Goal: Check status: Check status

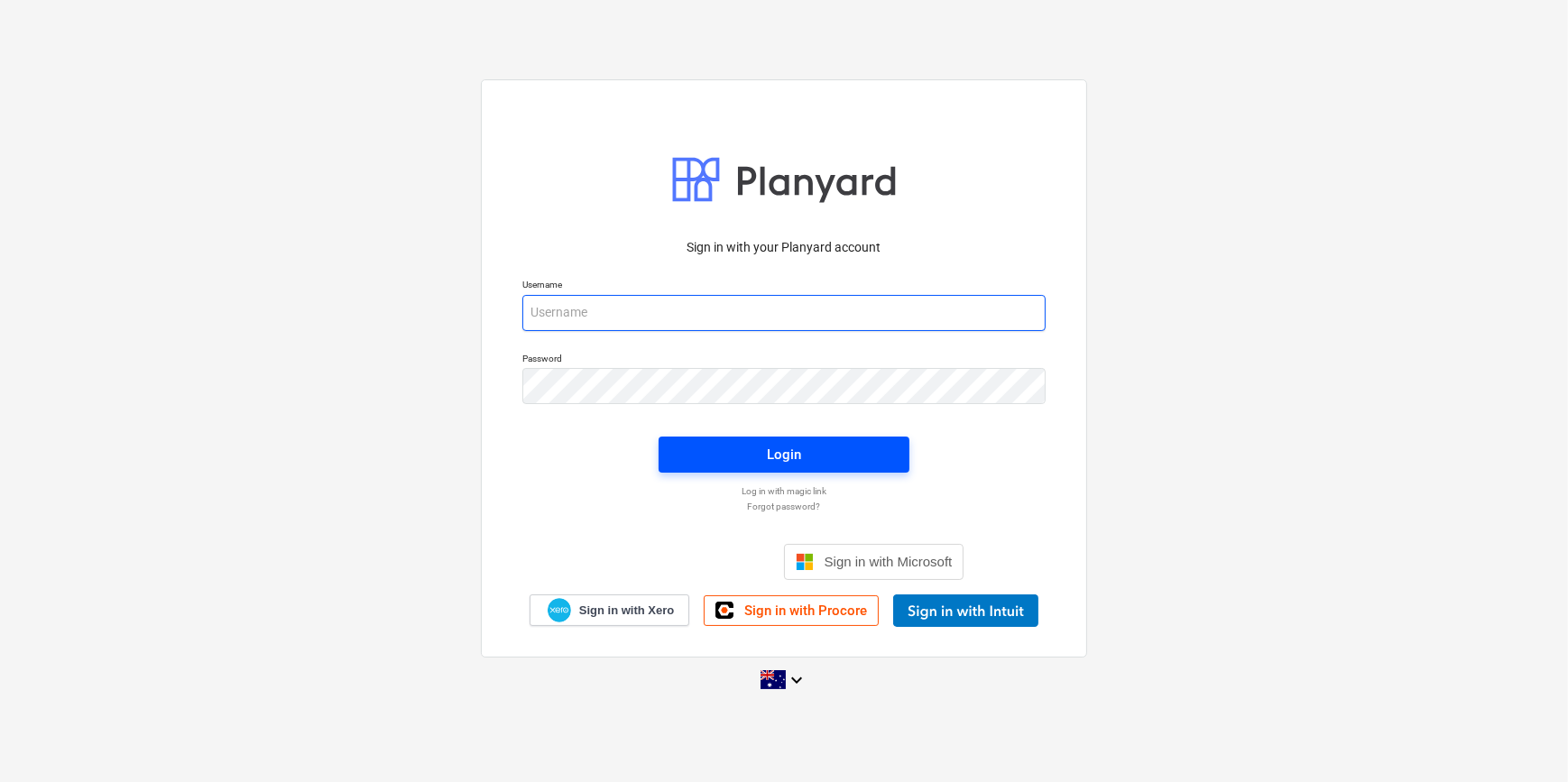
type input "[PERSON_NAME][EMAIL_ADDRESS][DOMAIN_NAME][PERSON_NAME]"
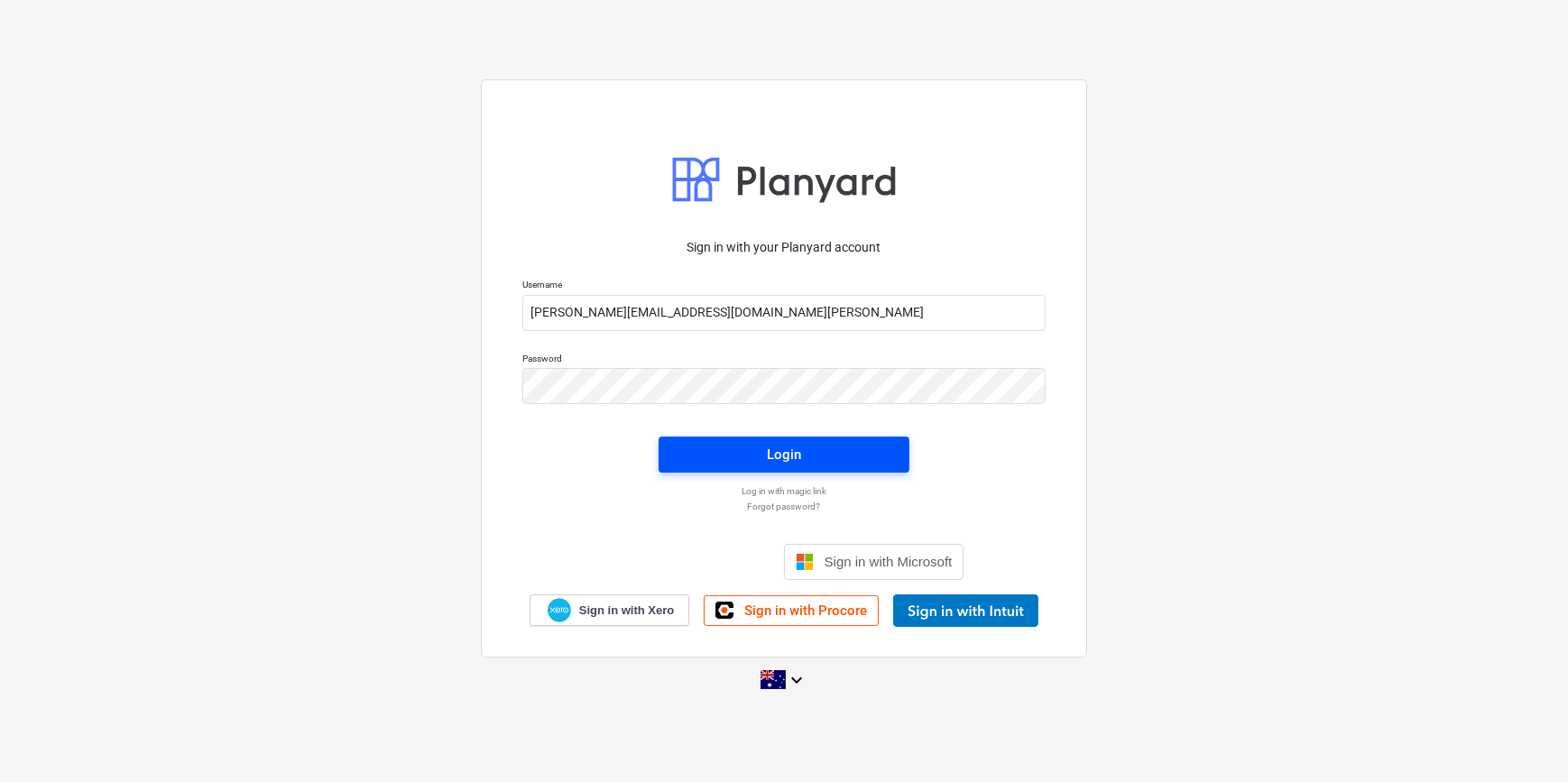
click at [729, 455] on span "Login" at bounding box center [784, 455] width 208 height 24
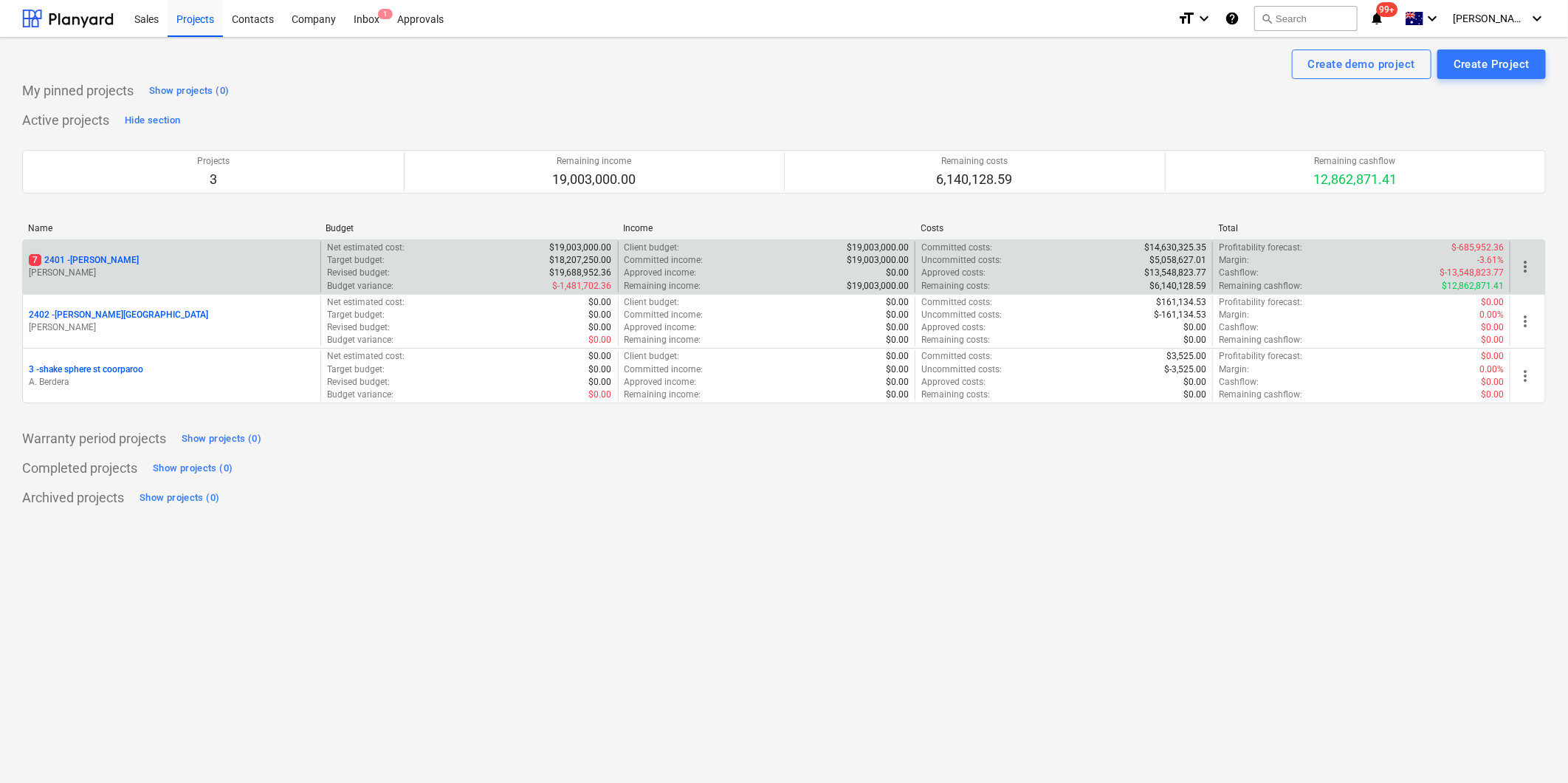
click at [163, 266] on div "7 2401 - [PERSON_NAME]" at bounding box center [172, 260] width 286 height 13
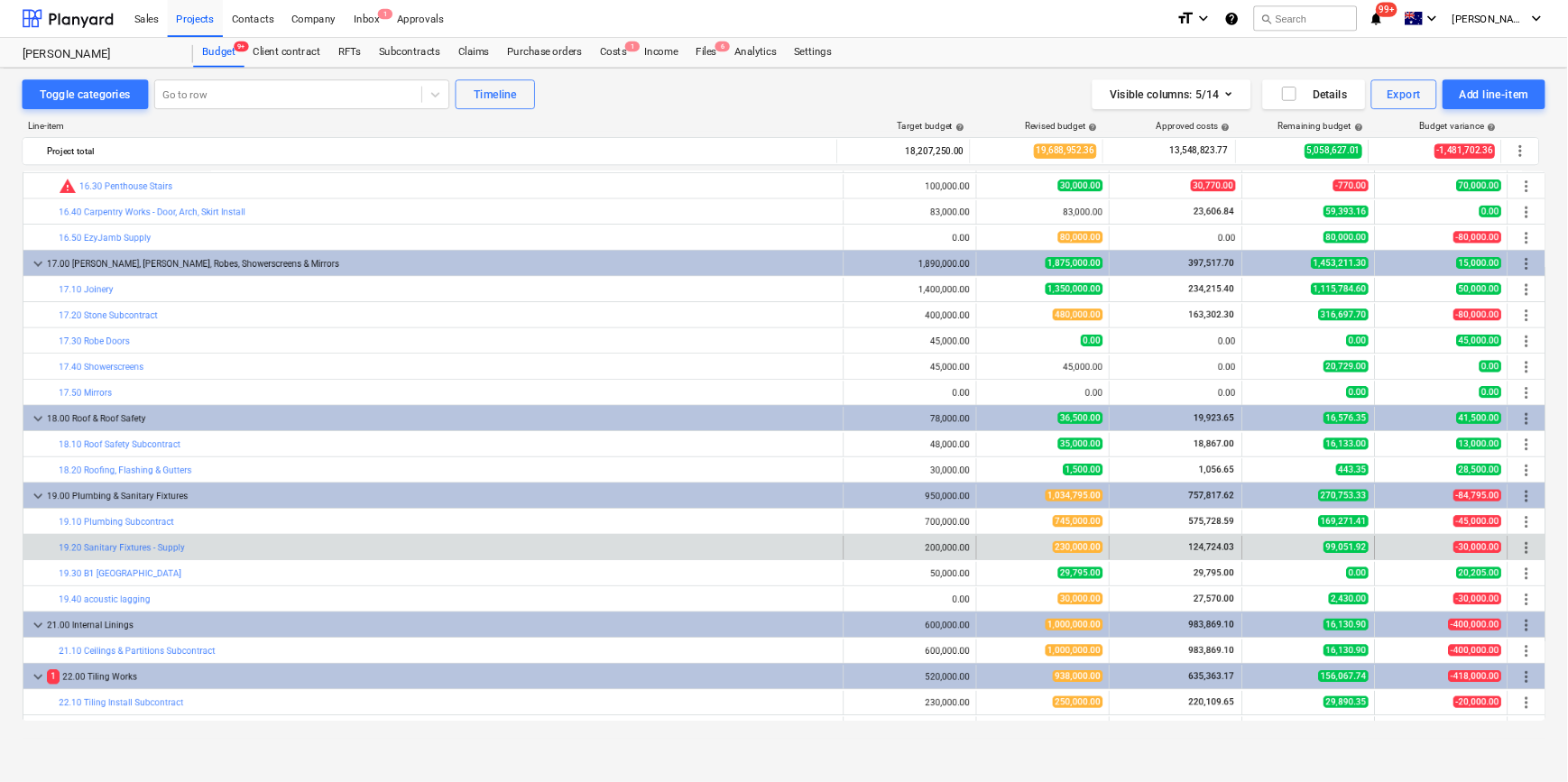
scroll to position [4109, 0]
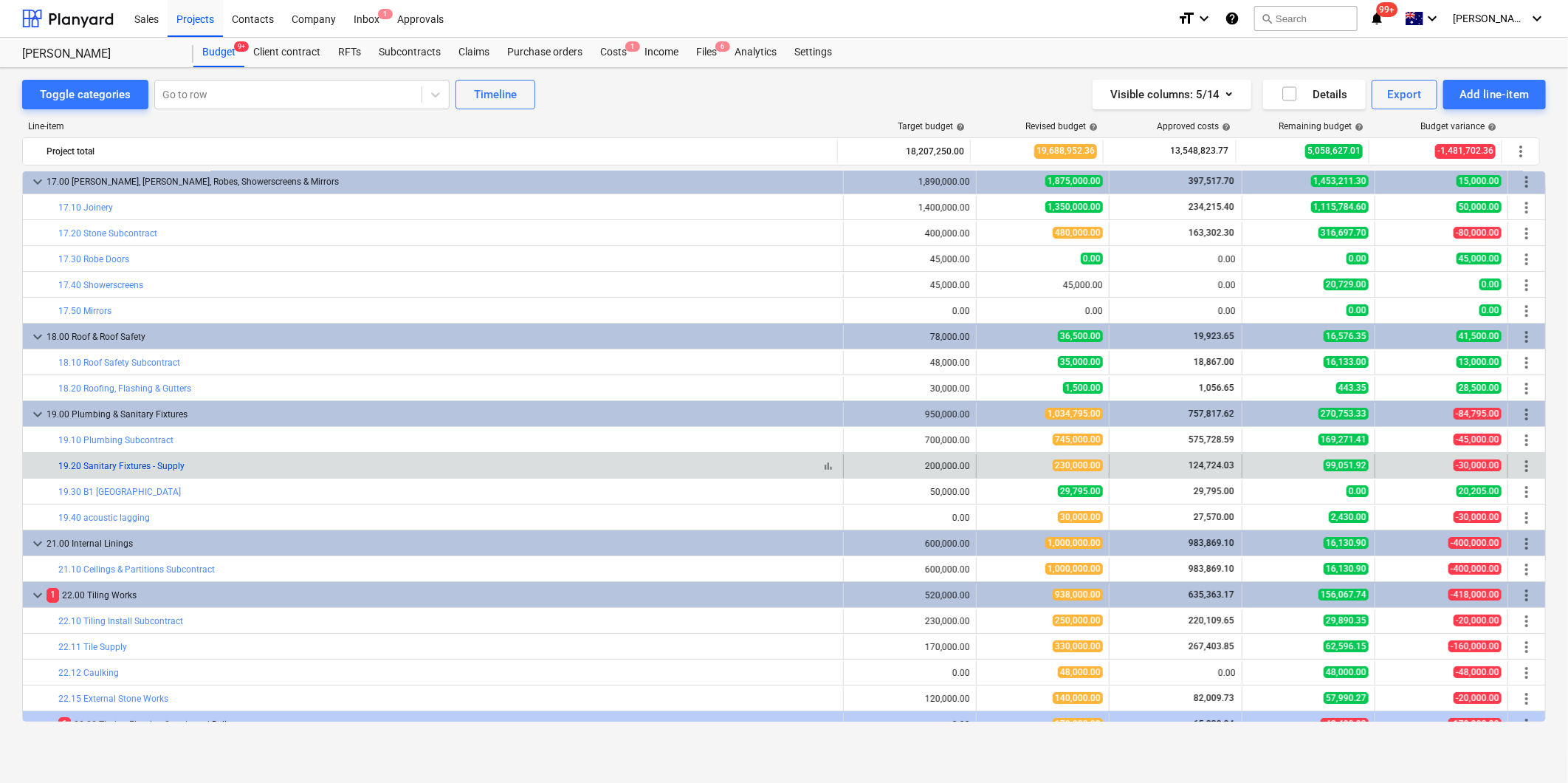
click at [129, 463] on link "19.20 Sanitary Fixtures - Supply" at bounding box center [121, 467] width 126 height 10
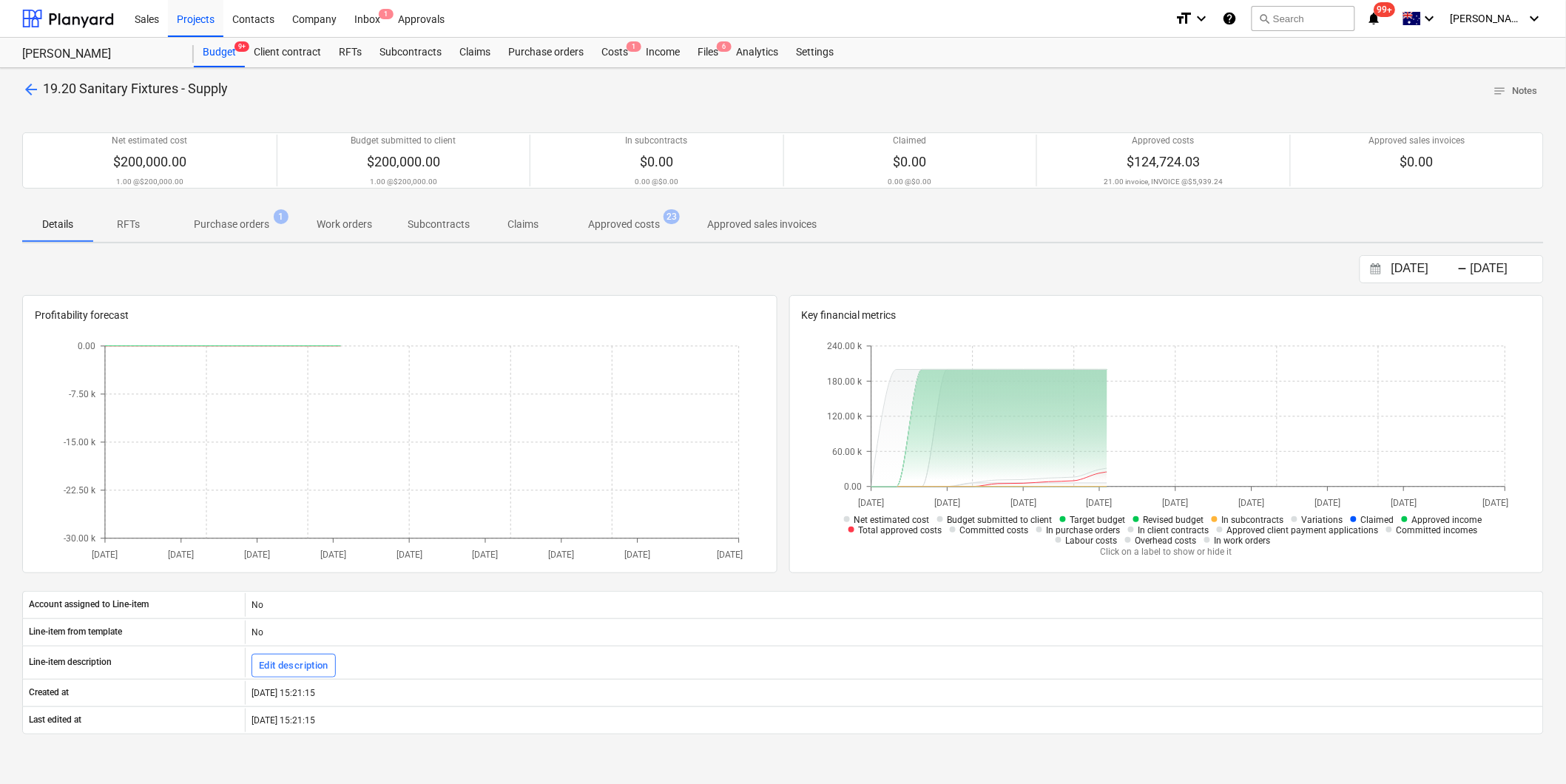
click at [653, 234] on span "Approved costs 23" at bounding box center [623, 224] width 131 height 27
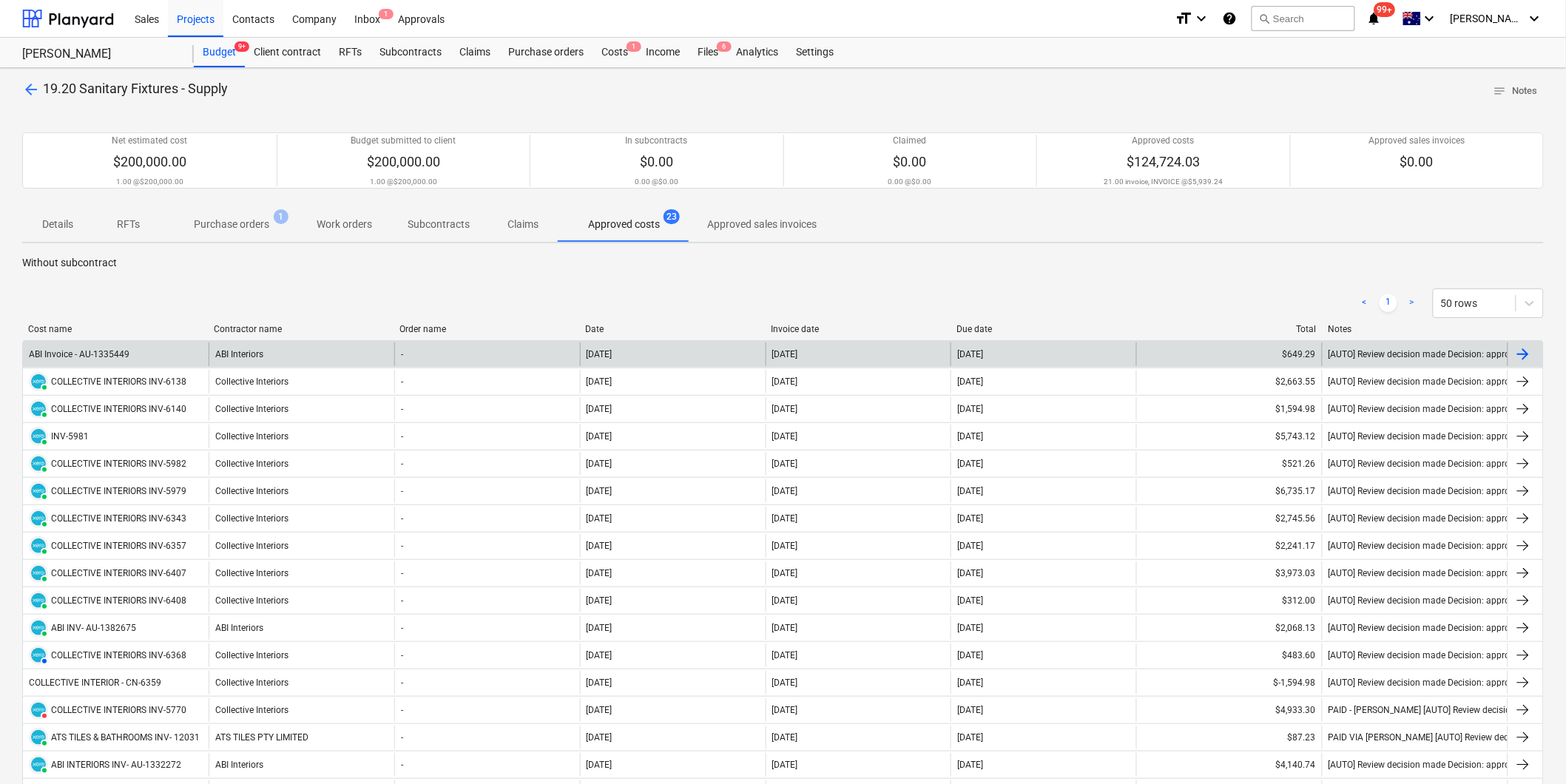
click at [148, 358] on div "ABI Invoice - AU-1335449" at bounding box center [116, 354] width 185 height 24
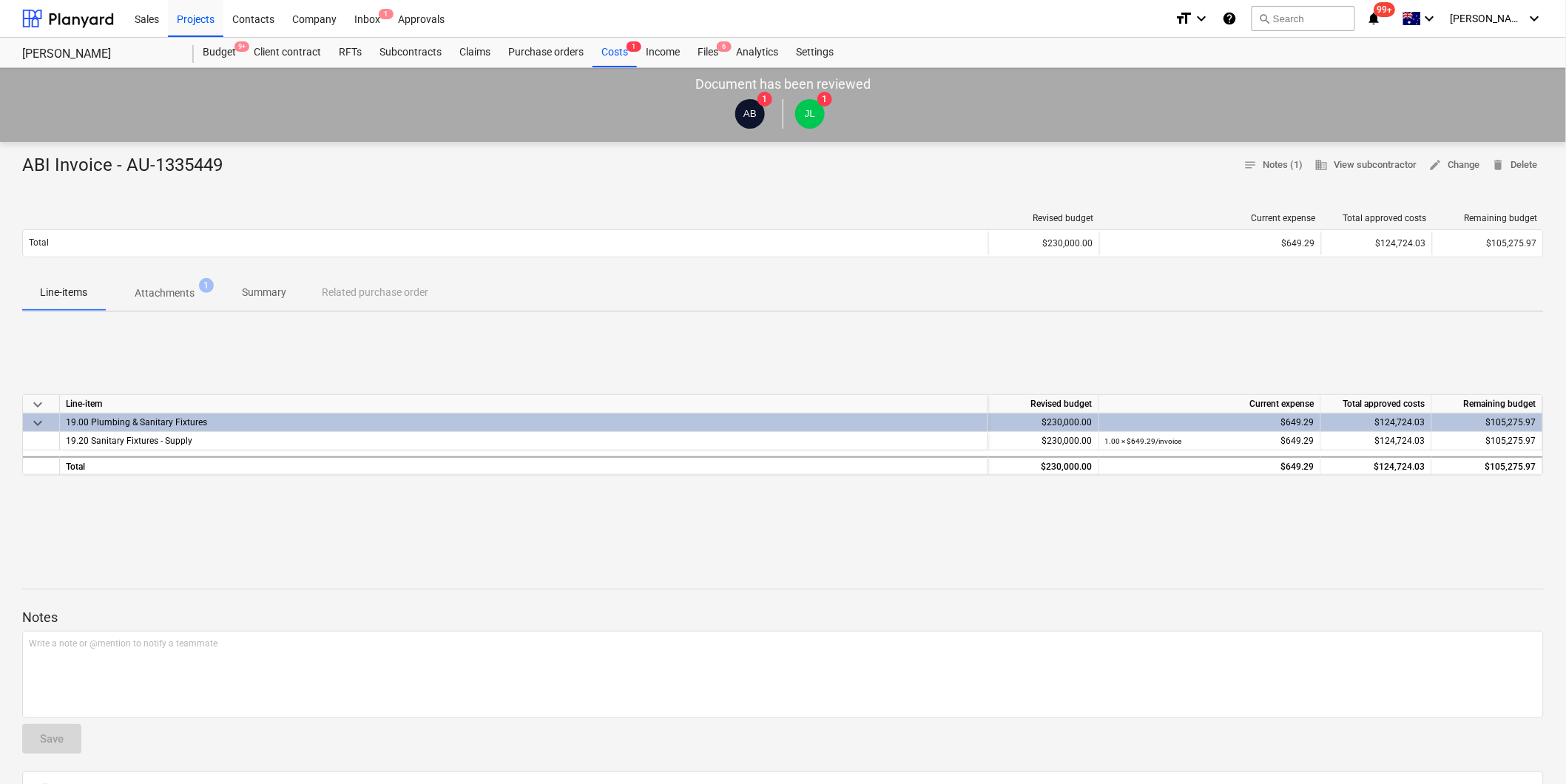
click at [179, 313] on div "ABI Invoice - AU-1335449 notes Notes (1) business View subcontractor edit Chang…" at bounding box center [783, 547] width 1566 height 811
click at [179, 304] on span "Attachments 1" at bounding box center [164, 293] width 119 height 27
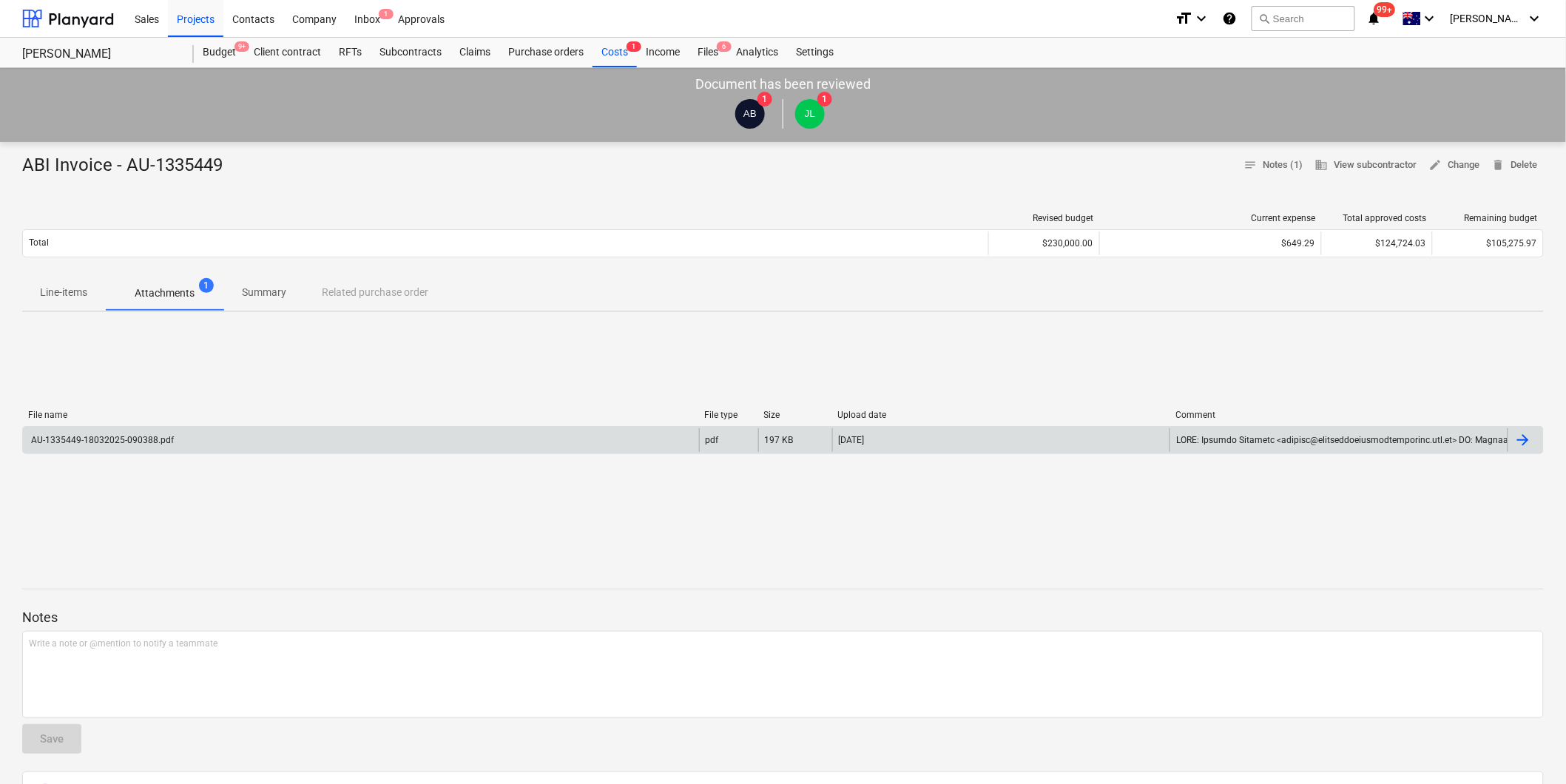
click at [176, 430] on div "AU-1335449-18032025-090388.pdf" at bounding box center [361, 440] width 676 height 24
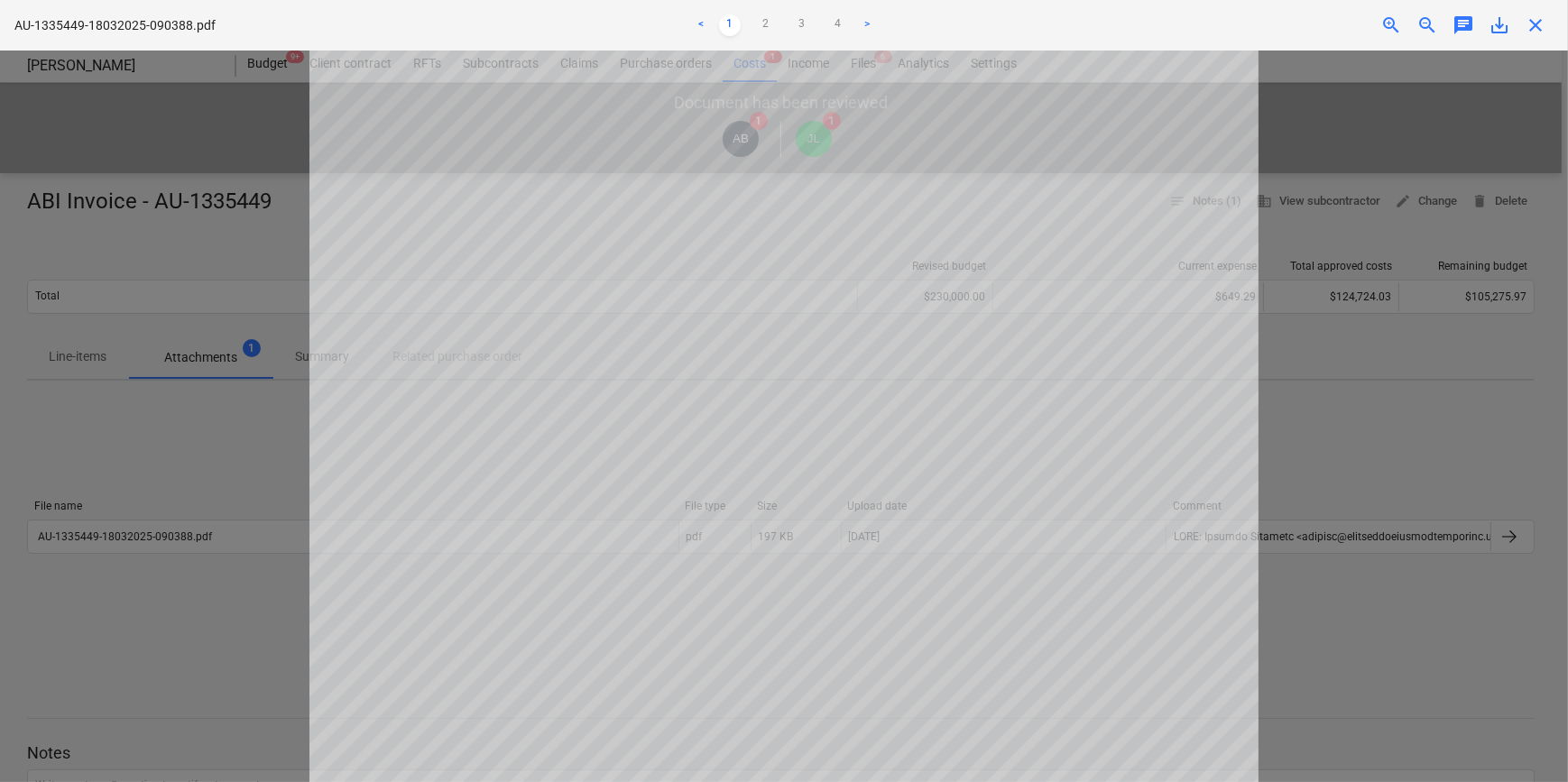
scroll to position [613, 0]
click at [763, 26] on link "2" at bounding box center [766, 26] width 22 height 22
